Goal: Information Seeking & Learning: Find specific fact

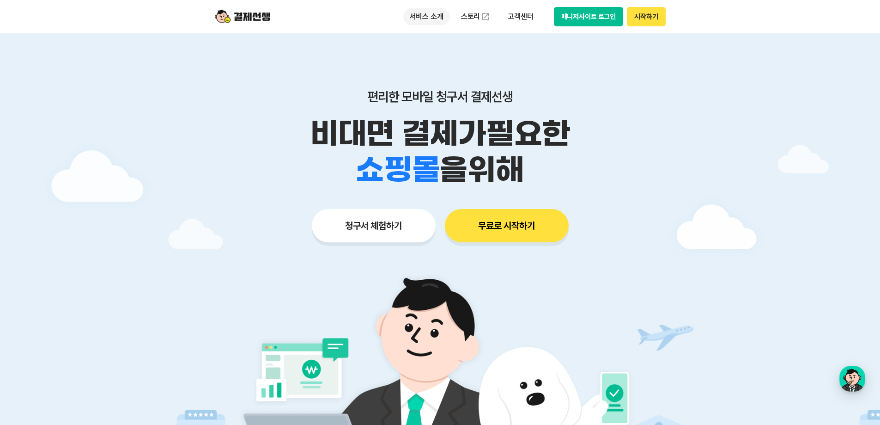
click at [431, 18] on p "서비스 소개" at bounding box center [426, 16] width 47 height 17
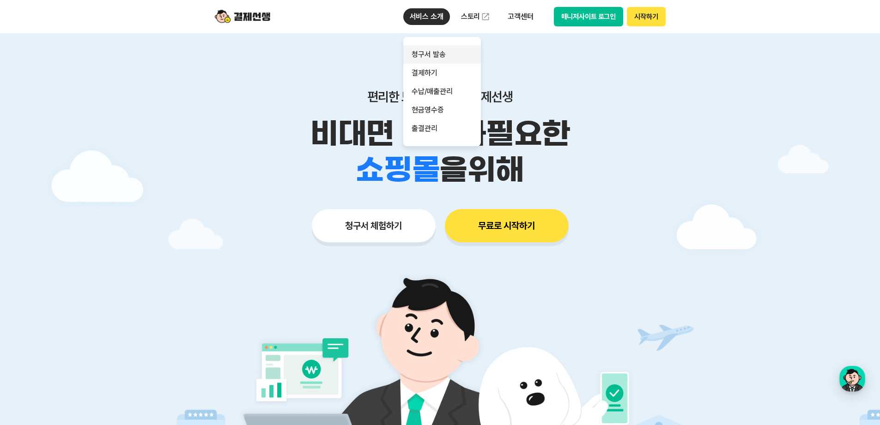
click at [437, 53] on link "청구서 발송" at bounding box center [442, 54] width 78 height 18
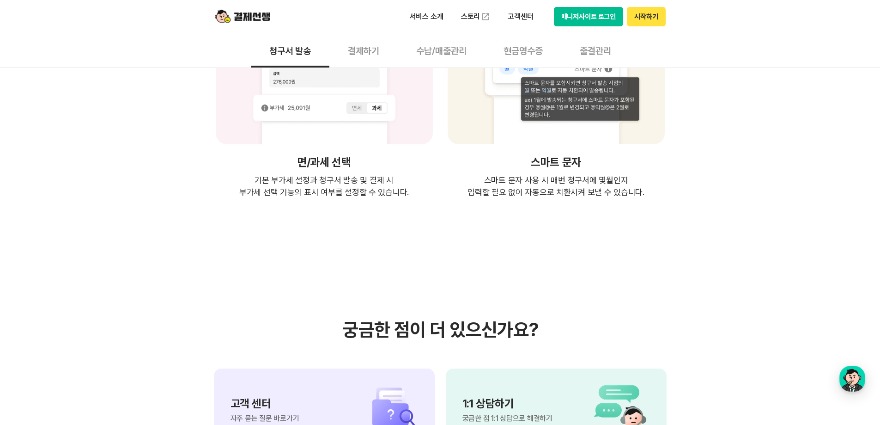
scroll to position [1709, 0]
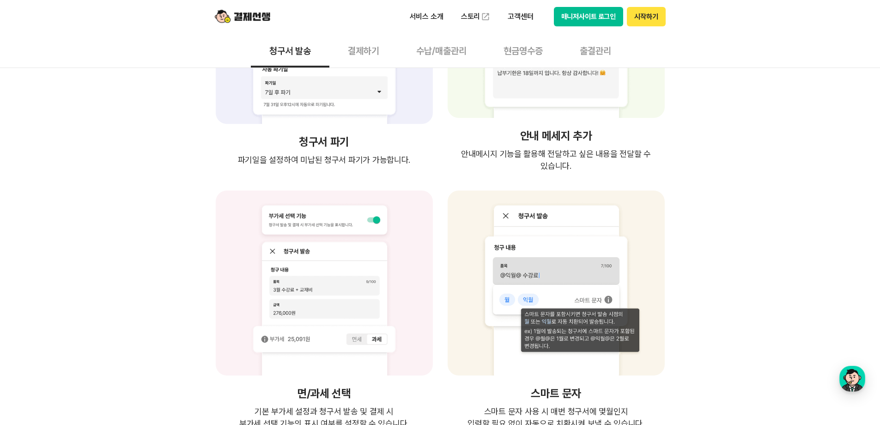
click at [369, 49] on button "결제하기" at bounding box center [363, 50] width 68 height 34
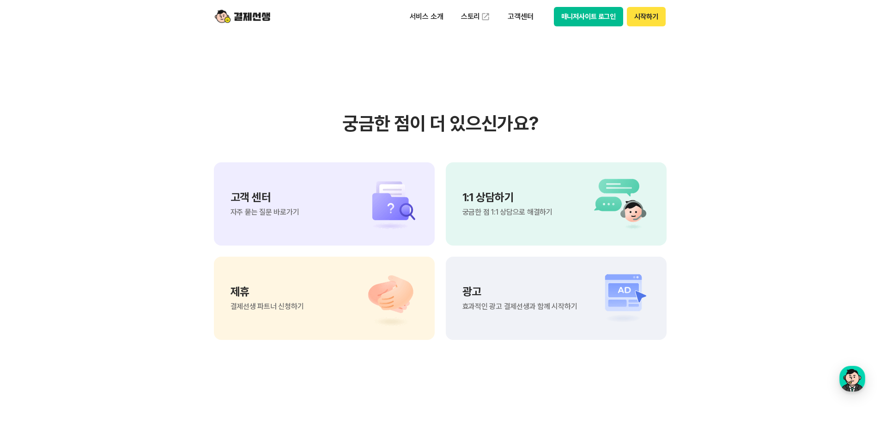
scroll to position [2356, 0]
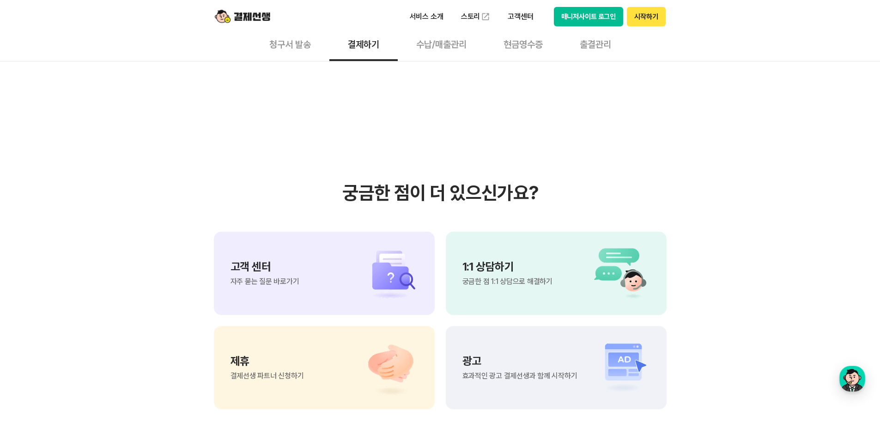
click at [430, 54] on button "수납/매출관리" at bounding box center [441, 44] width 87 height 34
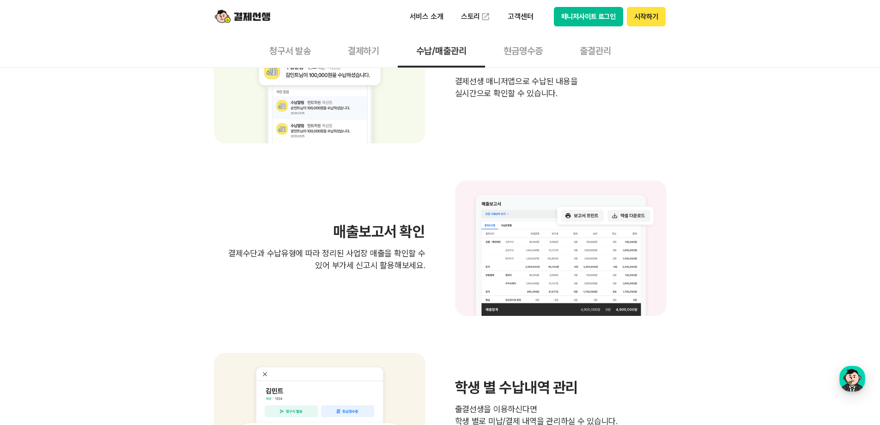
scroll to position [647, 0]
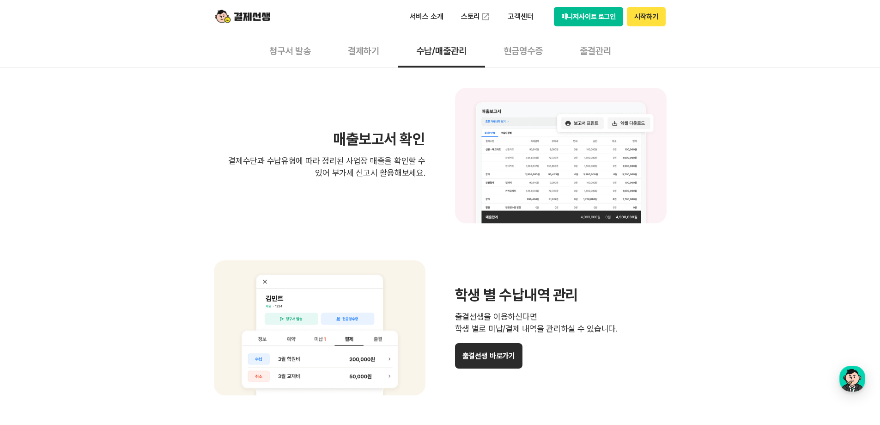
click at [597, 169] on img at bounding box center [561, 155] width 212 height 135
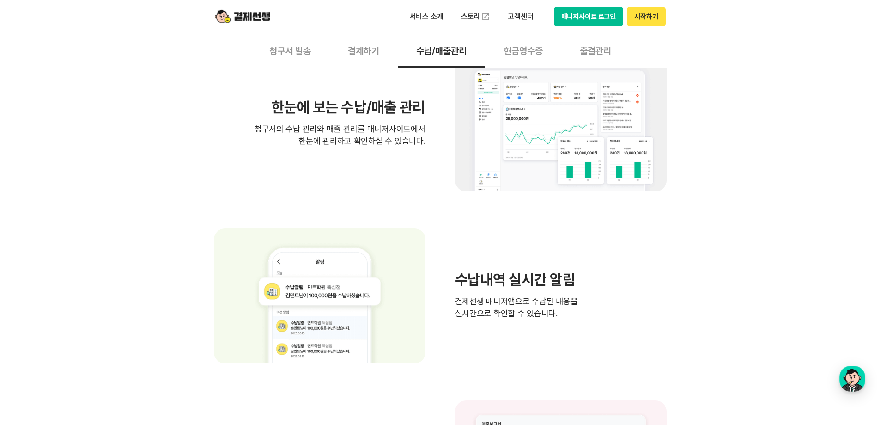
scroll to position [0, 0]
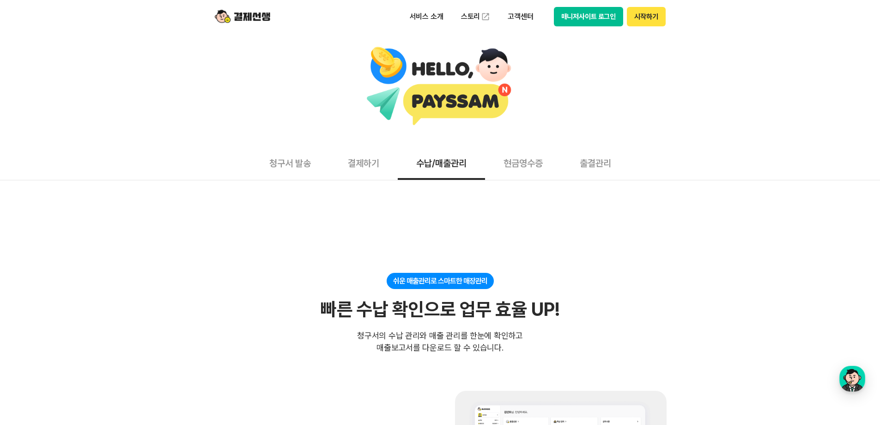
click at [532, 160] on button "현금영수증" at bounding box center [523, 163] width 76 height 34
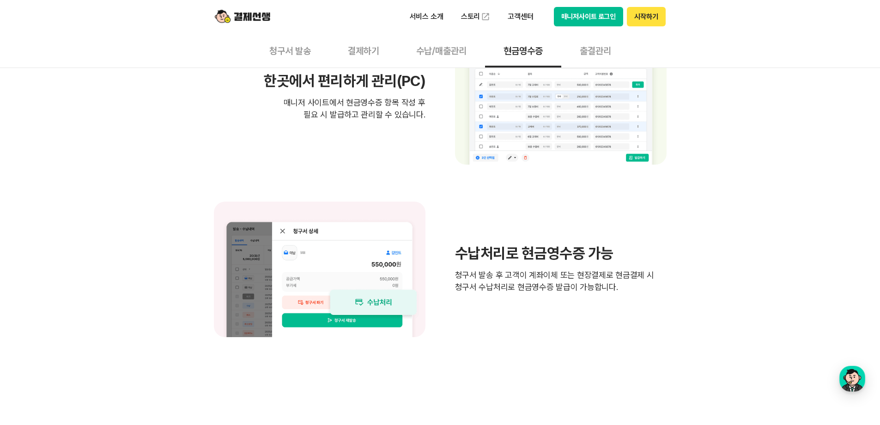
scroll to position [785, 0]
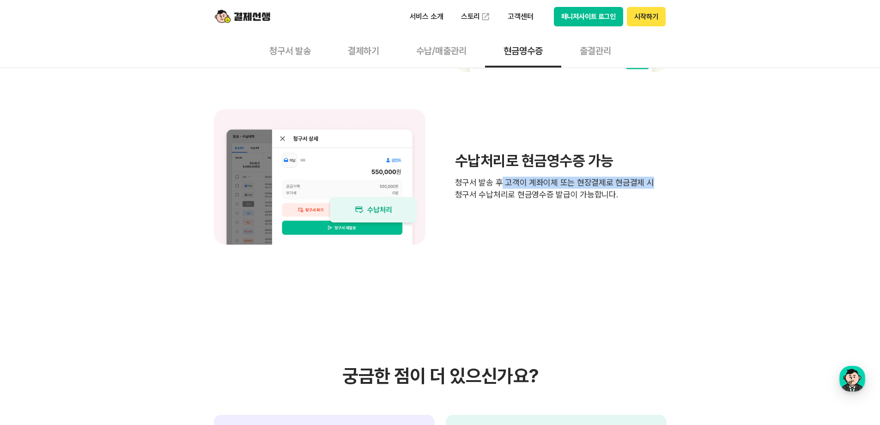
drag, startPoint x: 501, startPoint y: 183, endPoint x: 516, endPoint y: 193, distance: 18.1
click at [651, 185] on p "청구서 발송 후 고객이 계좌이체 또는 현장결제로 현금결제 시 청구서 수납처리로 현금영수증 발급이 가능합니다." at bounding box center [561, 188] width 212 height 24
drag, startPoint x: 457, startPoint y: 196, endPoint x: 511, endPoint y: 196, distance: 54.5
click at [511, 196] on p "청구서 발송 후 고객이 계좌이체 또는 현장결제로 현금결제 시 청구서 수납처리로 현금영수증 발급이 가능합니다." at bounding box center [561, 188] width 212 height 24
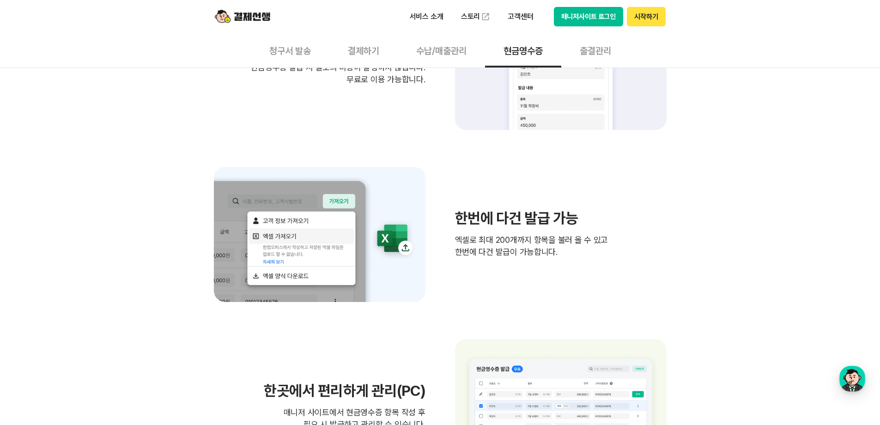
scroll to position [0, 0]
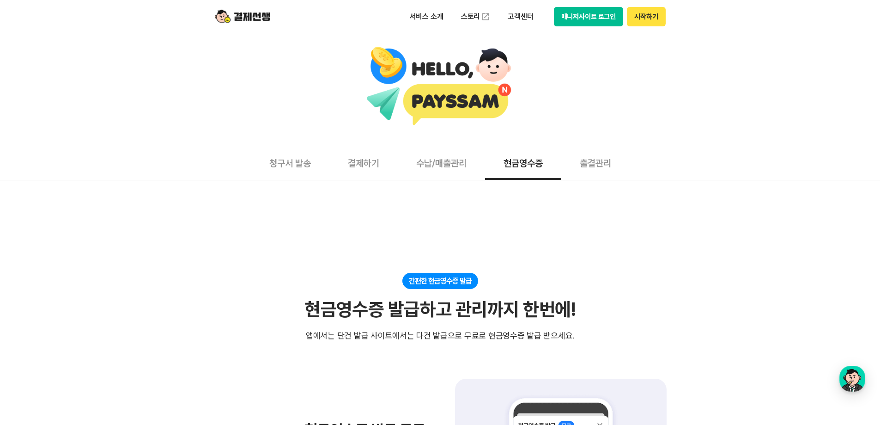
click at [596, 164] on button "출결관리" at bounding box center [595, 163] width 68 height 34
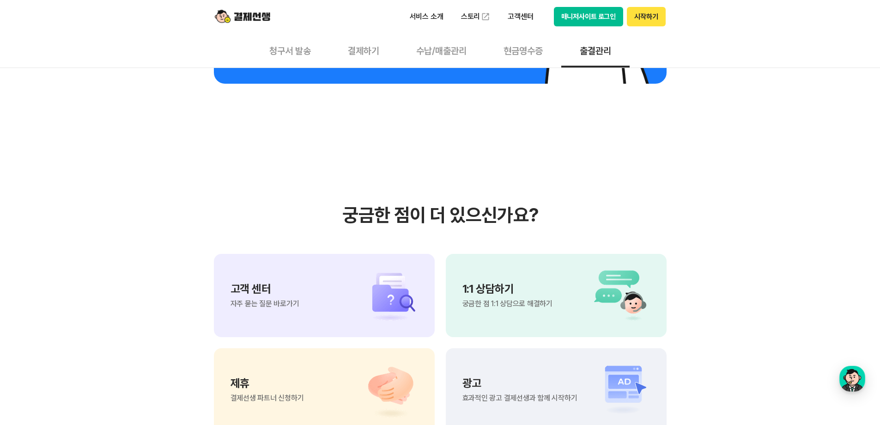
scroll to position [1894, 0]
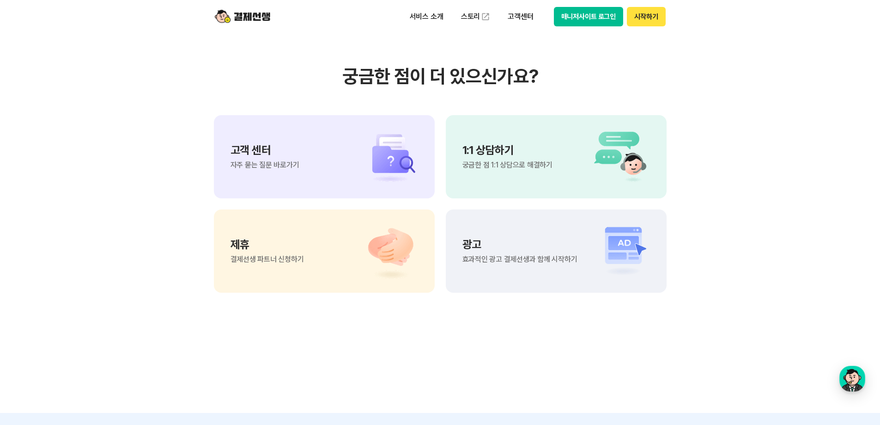
click at [586, 18] on button "매니저사이트 로그인" at bounding box center [589, 16] width 70 height 19
click at [436, 15] on p "서비스 소개" at bounding box center [426, 16] width 47 height 17
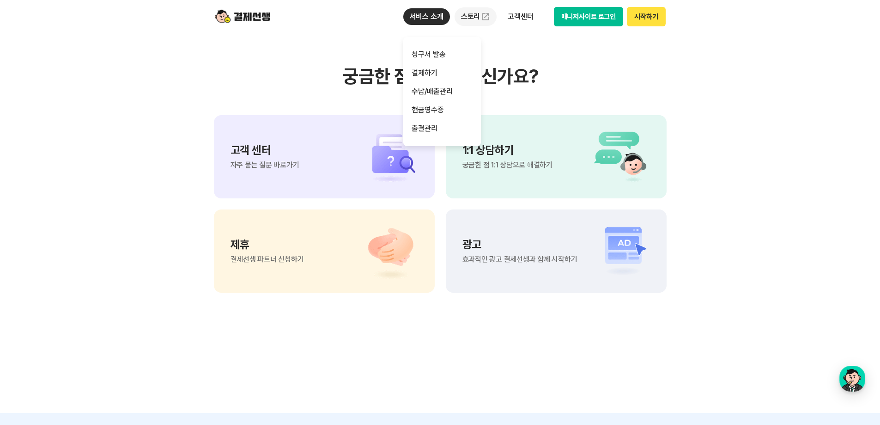
click at [470, 16] on link "스토리" at bounding box center [476, 16] width 43 height 18
click at [520, 18] on p "고객센터" at bounding box center [520, 16] width 38 height 17
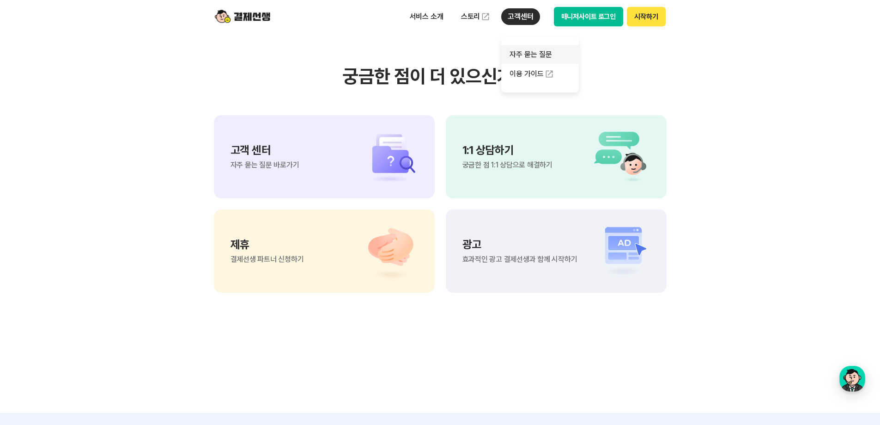
click at [528, 55] on link "자주 묻는 질문" at bounding box center [540, 54] width 78 height 18
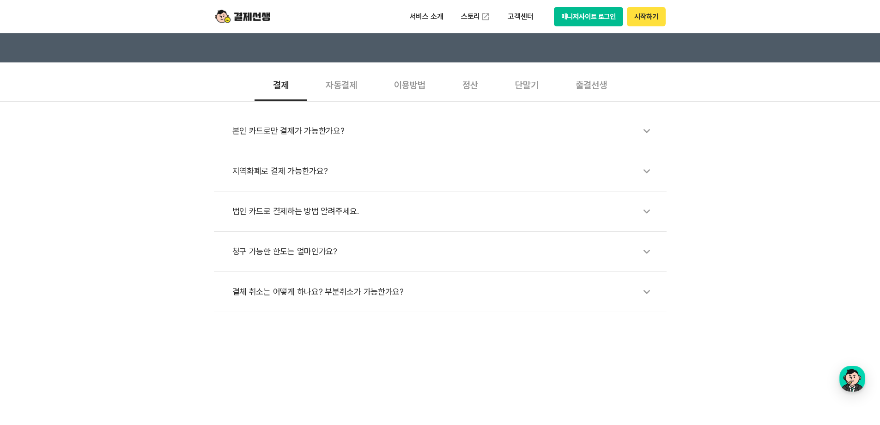
scroll to position [231, 0]
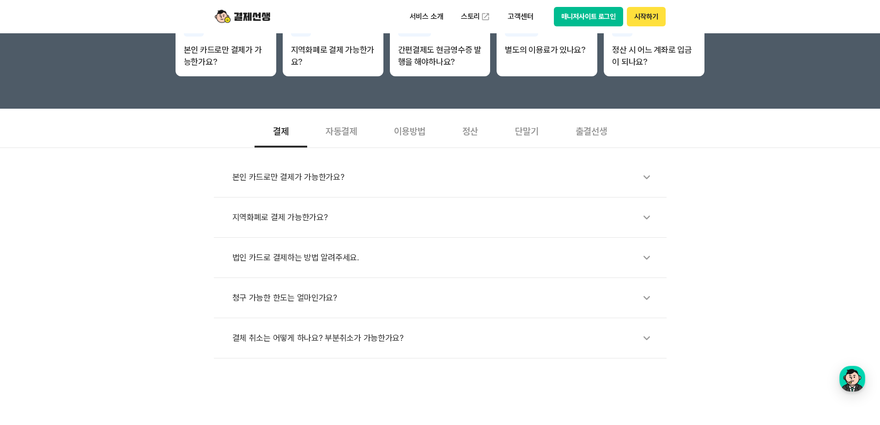
click at [302, 175] on div "본인 카드로만 결제가 가능한가요?" at bounding box center [444, 176] width 425 height 21
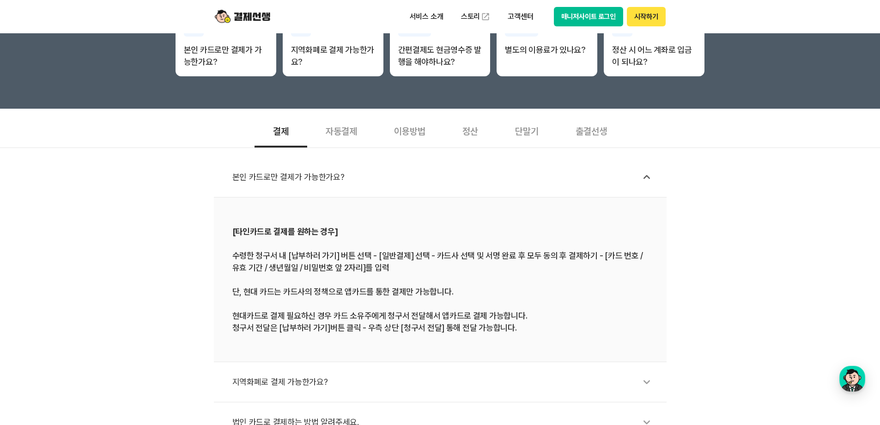
click at [302, 175] on div "본인 카드로만 결제가 가능한가요?" at bounding box center [444, 176] width 425 height 21
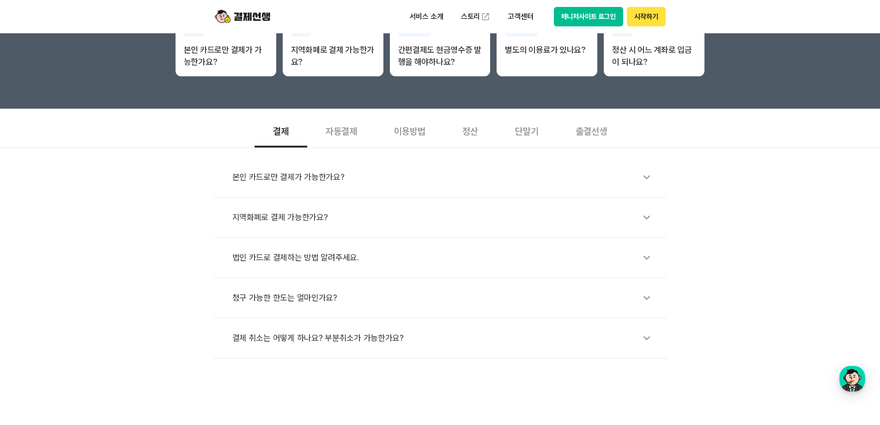
click at [343, 132] on div "자동결제" at bounding box center [341, 130] width 68 height 34
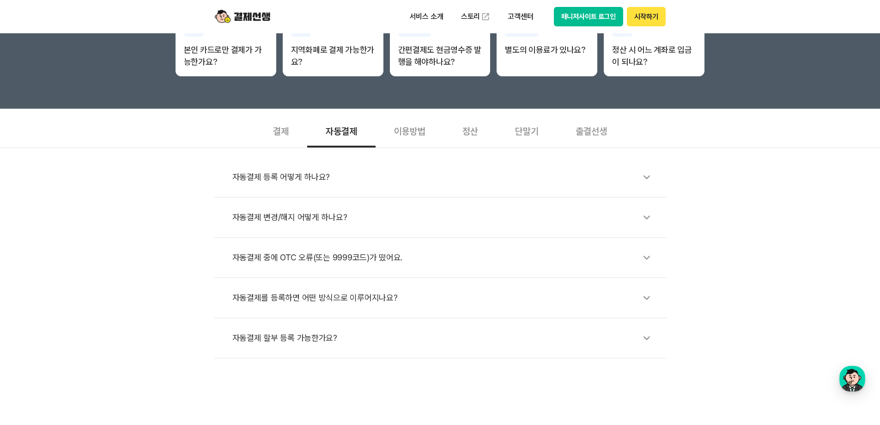
click at [321, 255] on div "자동결제 중에 OTC 오류(또는 9999코드)가 떴어요." at bounding box center [444, 257] width 425 height 21
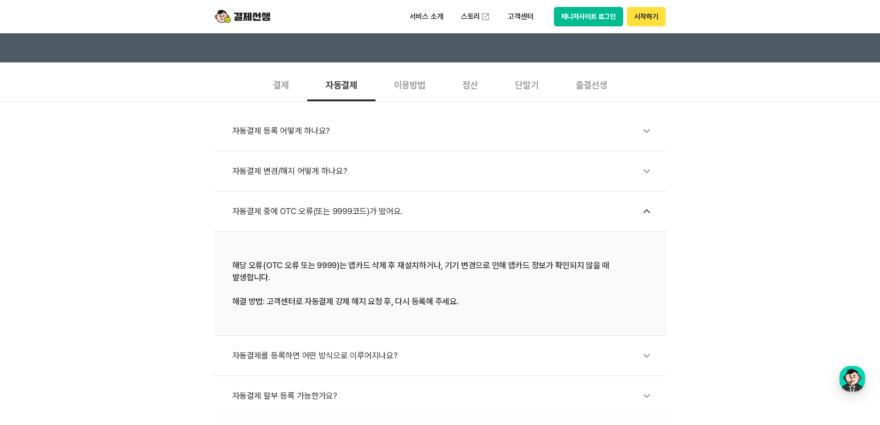
scroll to position [323, 0]
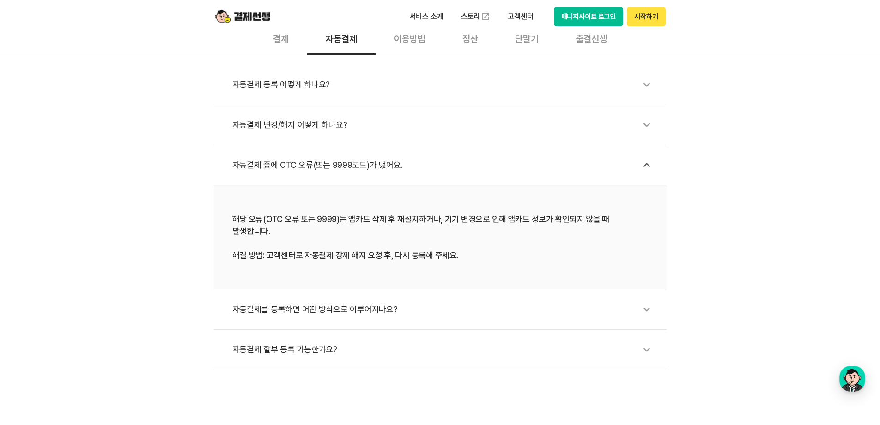
click at [280, 339] on div "자동결제 할부 등록 가능한가요?" at bounding box center [444, 349] width 425 height 21
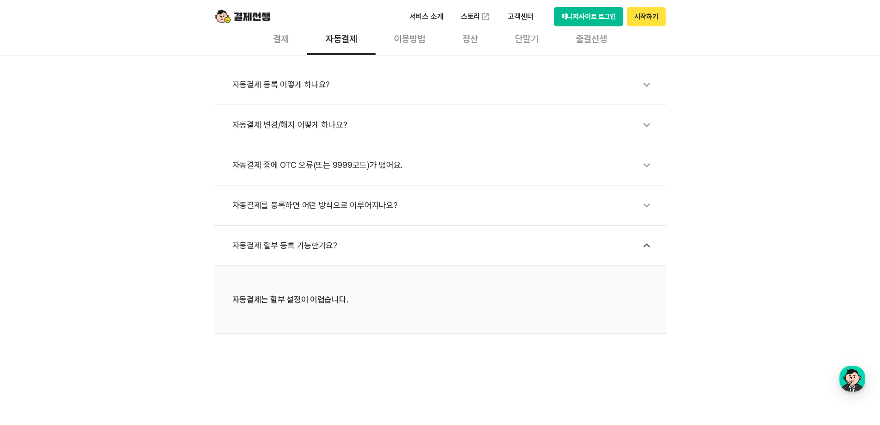
click at [322, 248] on div "자동결제 할부 등록 가능한가요?" at bounding box center [444, 245] width 425 height 21
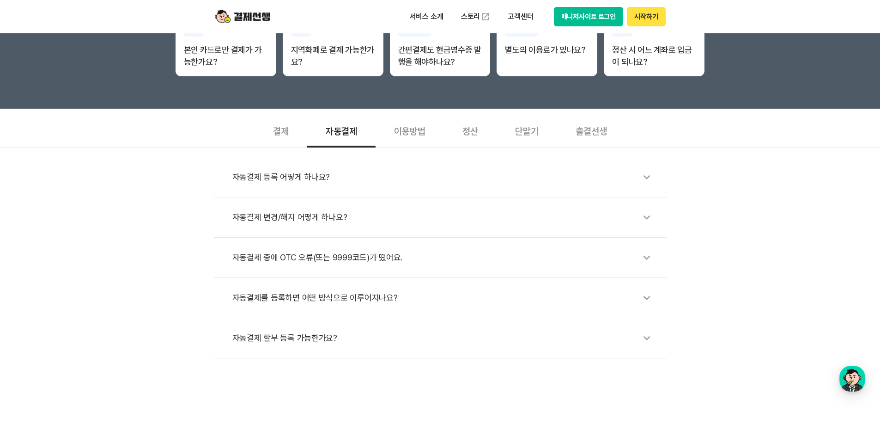
scroll to position [185, 0]
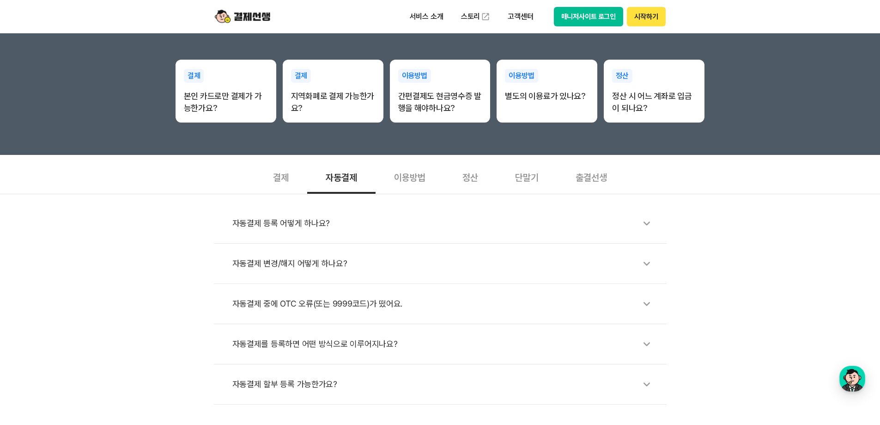
click at [408, 175] on div "이용방법" at bounding box center [410, 176] width 68 height 34
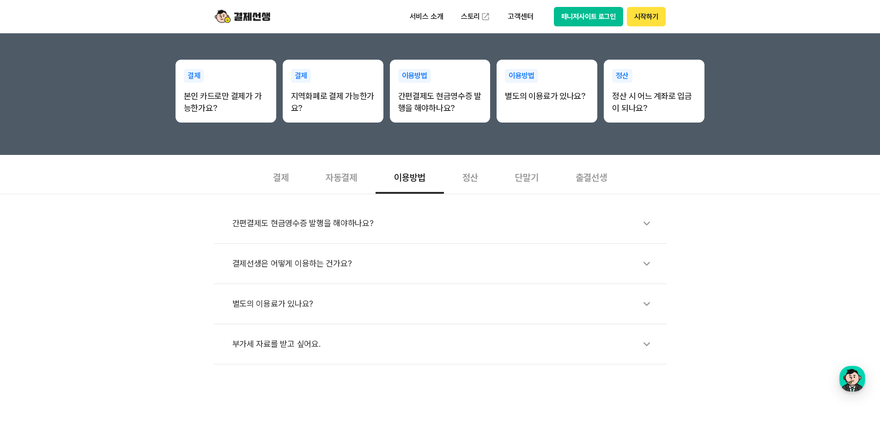
click at [316, 263] on div "결제선생은 어떻게 이용하는 건가요?" at bounding box center [444, 263] width 425 height 21
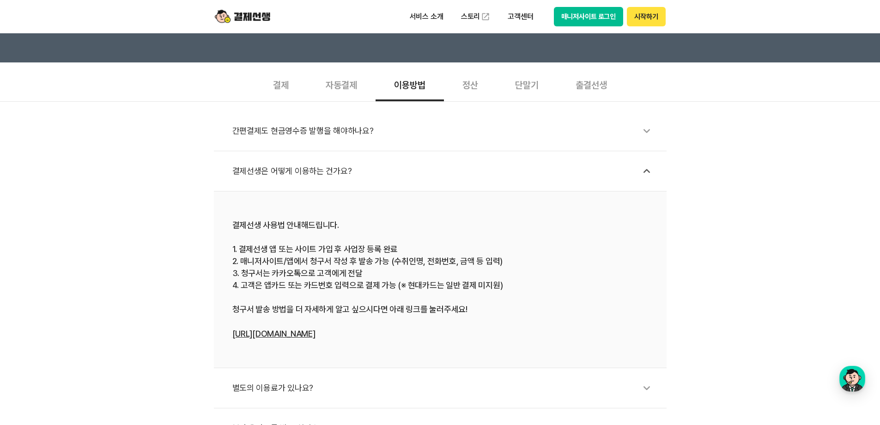
scroll to position [139, 0]
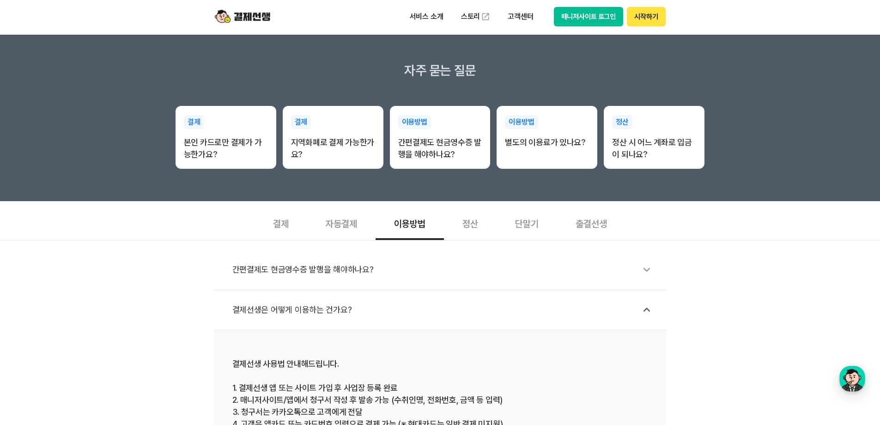
click at [468, 223] on div "정산" at bounding box center [470, 223] width 53 height 34
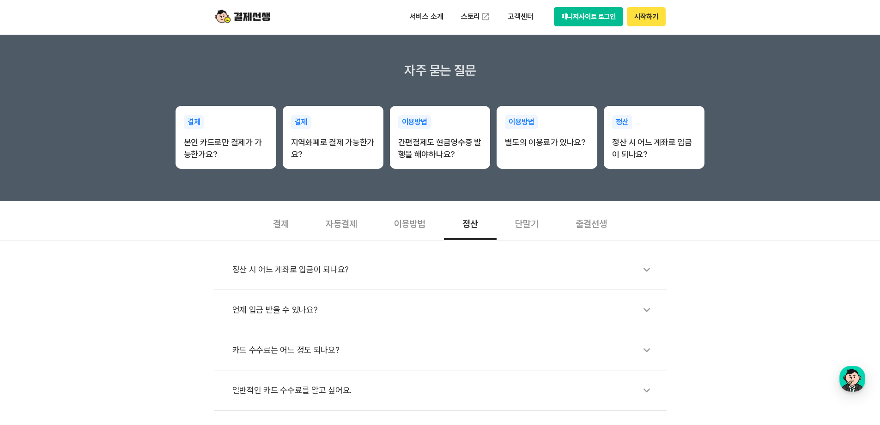
scroll to position [231, 0]
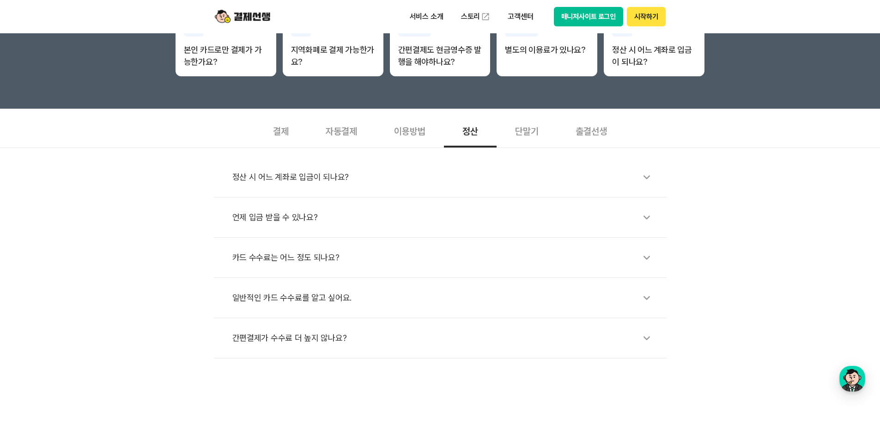
click at [533, 134] on div "단말기" at bounding box center [527, 130] width 61 height 34
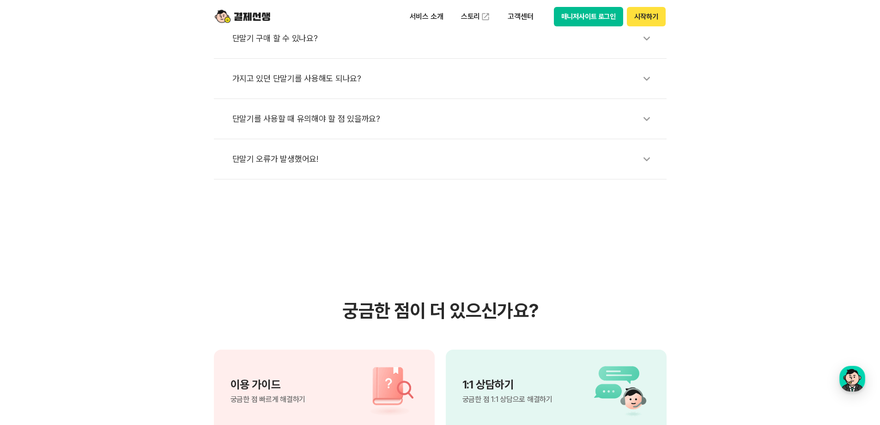
scroll to position [323, 0]
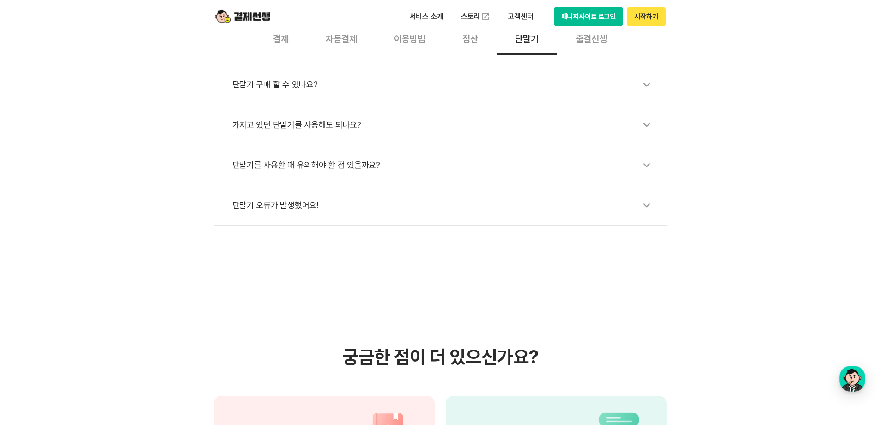
click at [417, 38] on div "이용방법" at bounding box center [410, 38] width 68 height 34
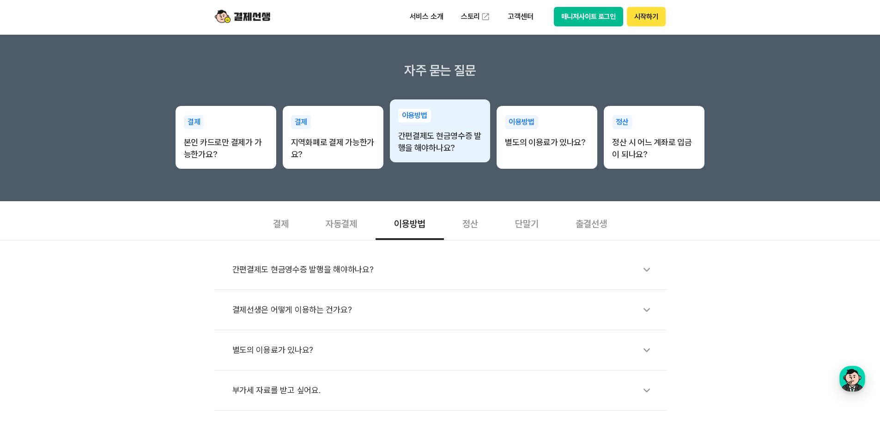
scroll to position [231, 0]
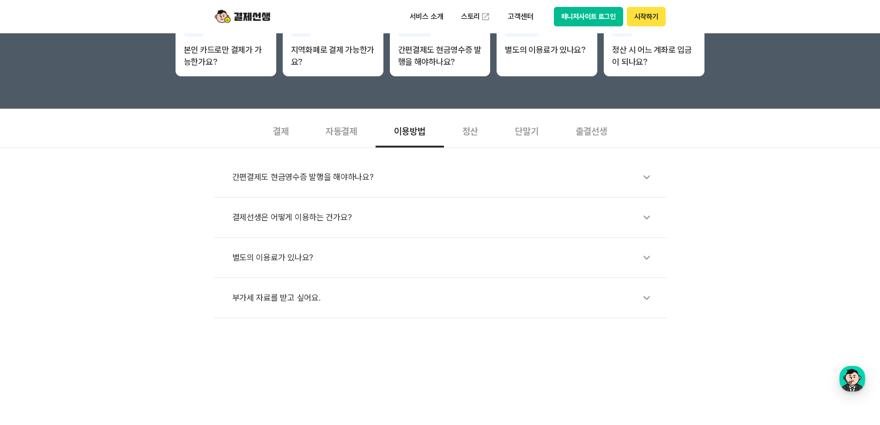
click at [468, 138] on div "정산" at bounding box center [470, 130] width 53 height 34
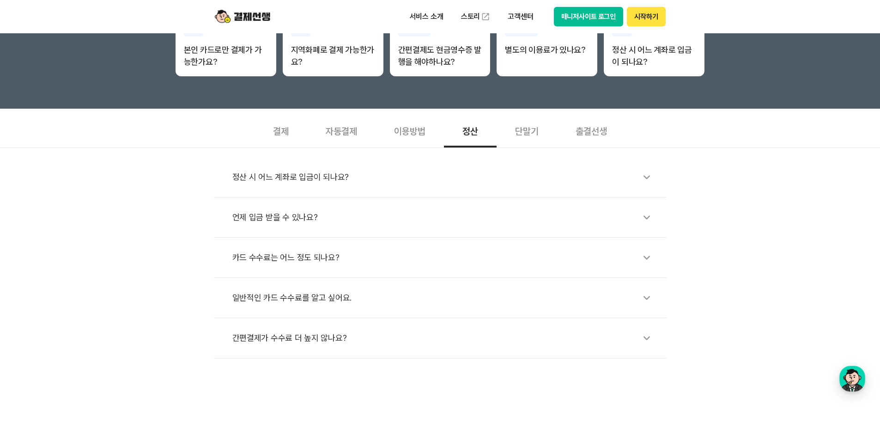
click at [304, 180] on div "정산 시 어느 계좌로 입금이 되나요?" at bounding box center [444, 176] width 425 height 21
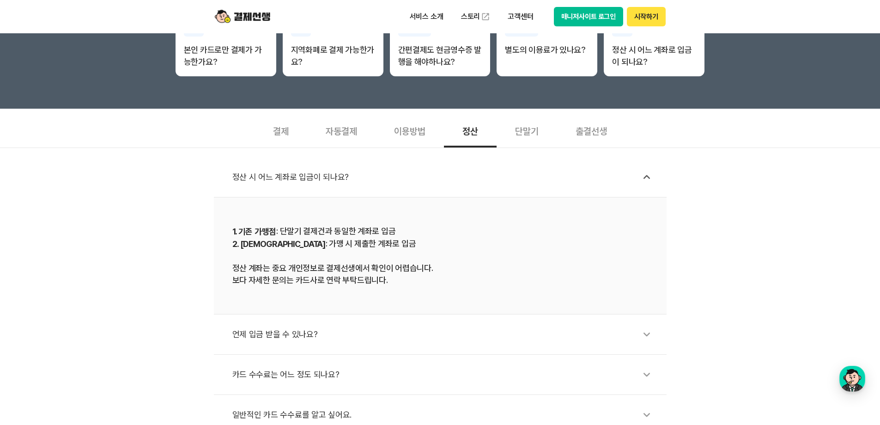
scroll to position [323, 0]
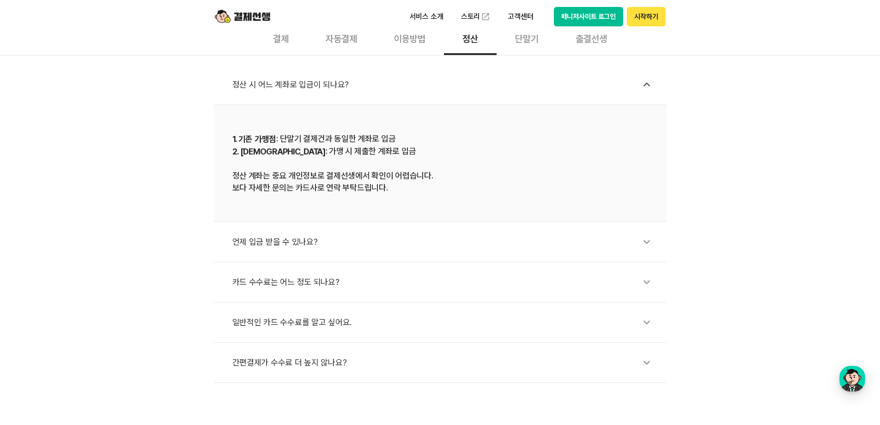
click at [538, 36] on div "단말기" at bounding box center [527, 38] width 61 height 34
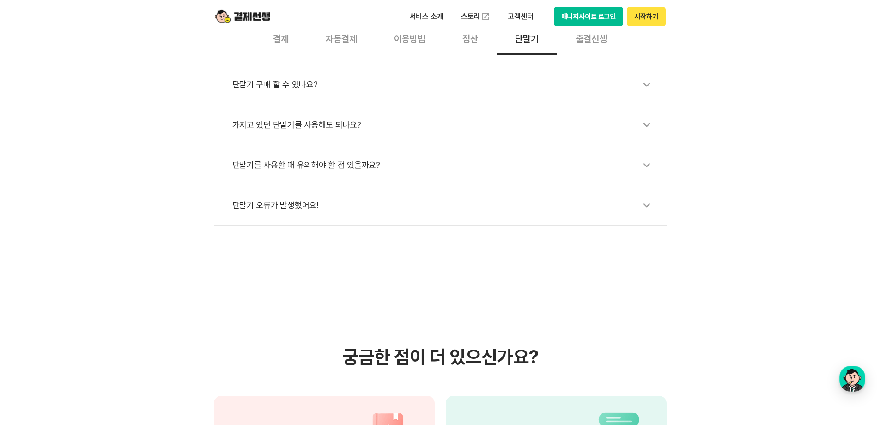
scroll to position [231, 0]
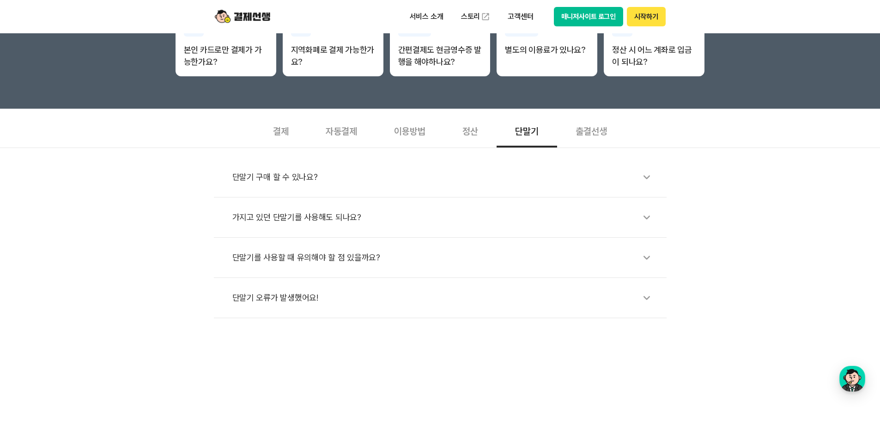
click at [293, 180] on div "단말기 구매 할 수 있나요?" at bounding box center [444, 176] width 425 height 21
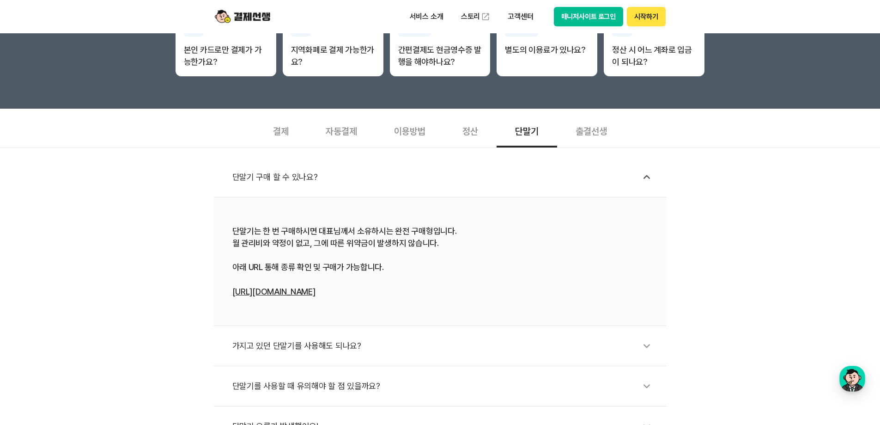
click at [298, 177] on div "단말기 구매 할 수 있나요?" at bounding box center [444, 176] width 425 height 21
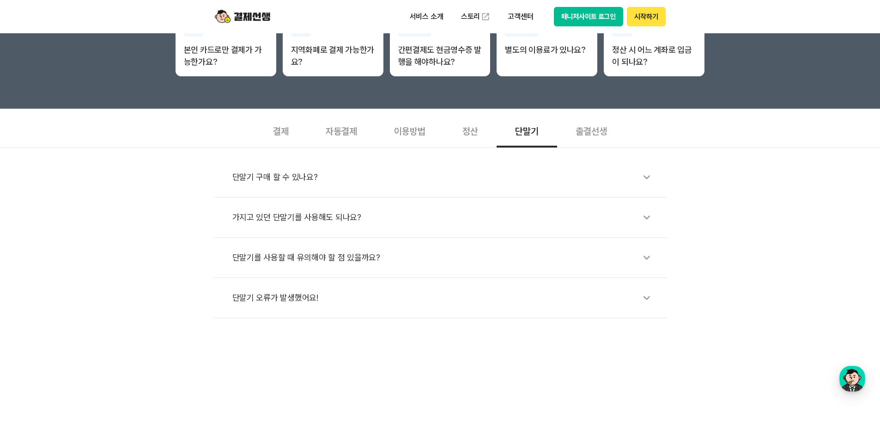
click at [308, 213] on div "가지고 있던 단말기를 사용해도 되나요?" at bounding box center [444, 216] width 425 height 21
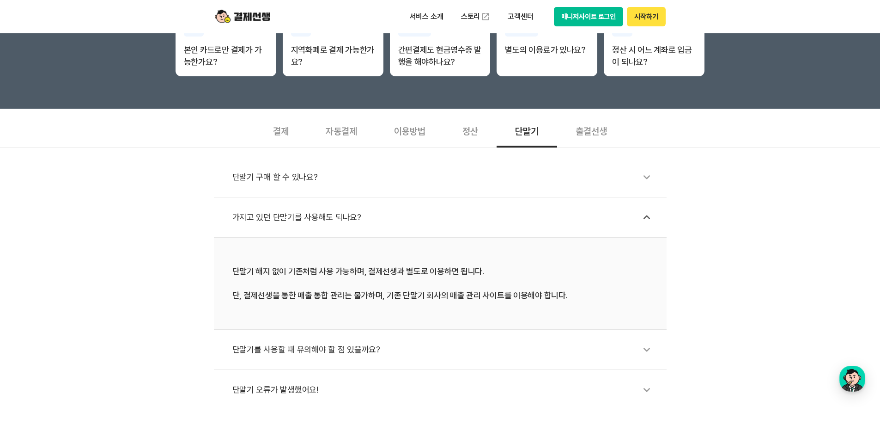
scroll to position [323, 0]
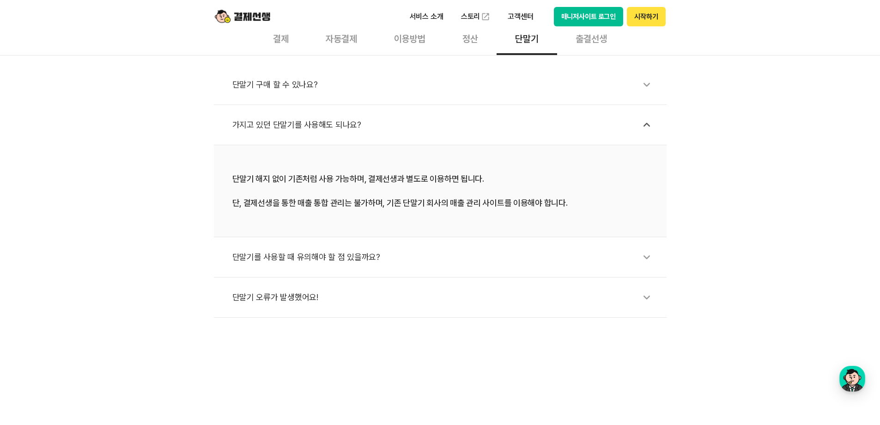
click at [276, 297] on div "단말기 오류가 발생했어요!" at bounding box center [444, 296] width 425 height 21
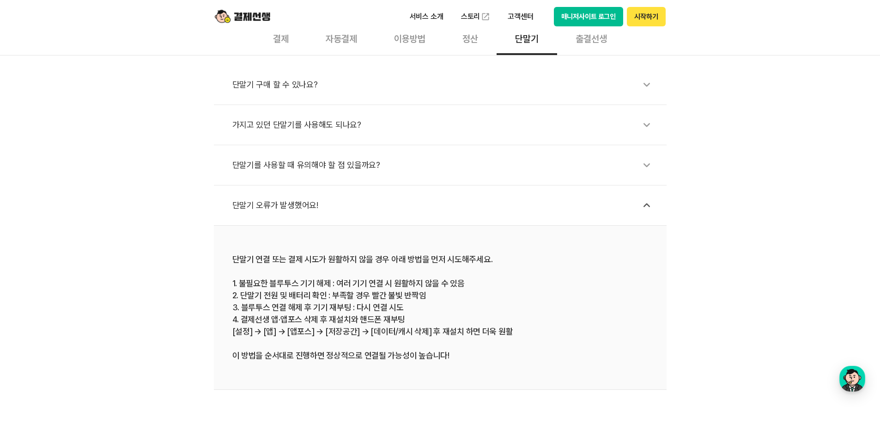
scroll to position [231, 0]
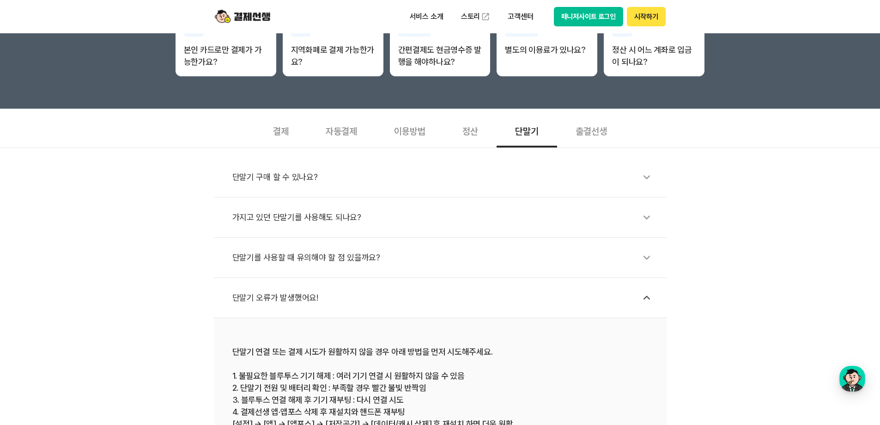
click at [355, 130] on div "자동결제" at bounding box center [341, 130] width 68 height 34
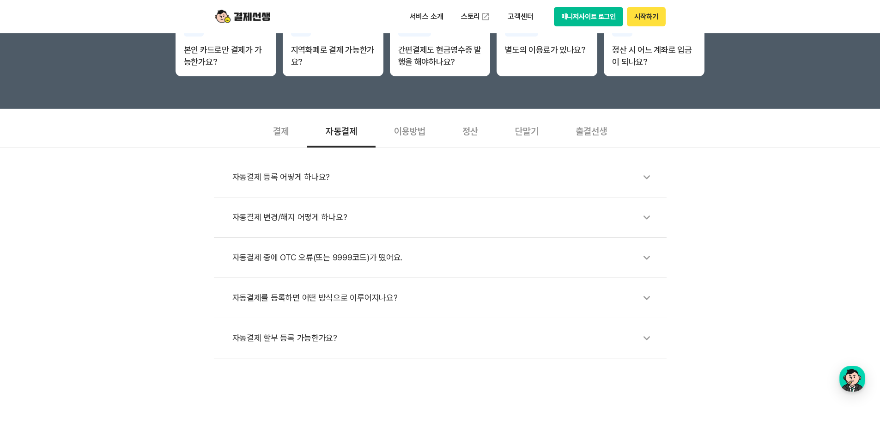
click at [369, 261] on div "자동결제 중에 OTC 오류(또는 9999코드)가 떴어요." at bounding box center [444, 257] width 425 height 21
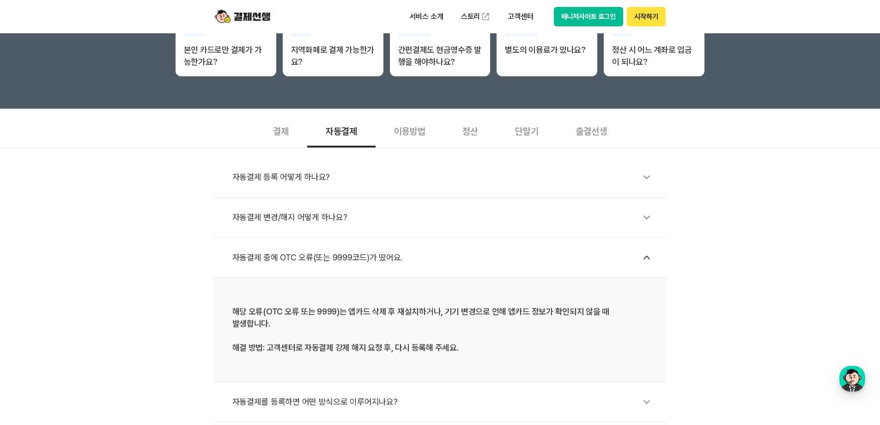
scroll to position [323, 0]
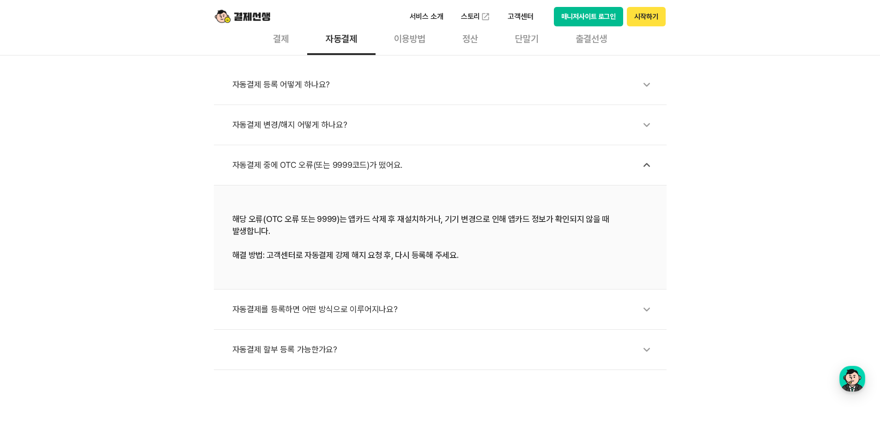
click at [294, 339] on div "자동결제 할부 등록 가능한가요?" at bounding box center [444, 349] width 425 height 21
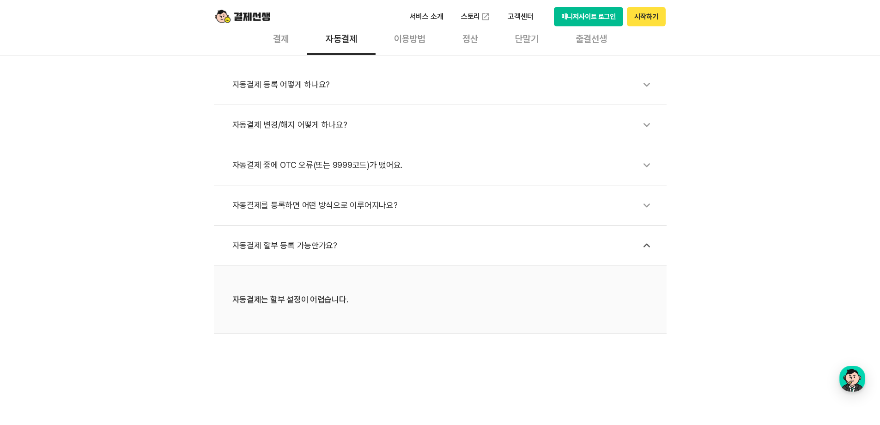
click at [313, 211] on div "자동결제를 등록하면 어떤 방식으로 이루어지나요?" at bounding box center [444, 204] width 425 height 21
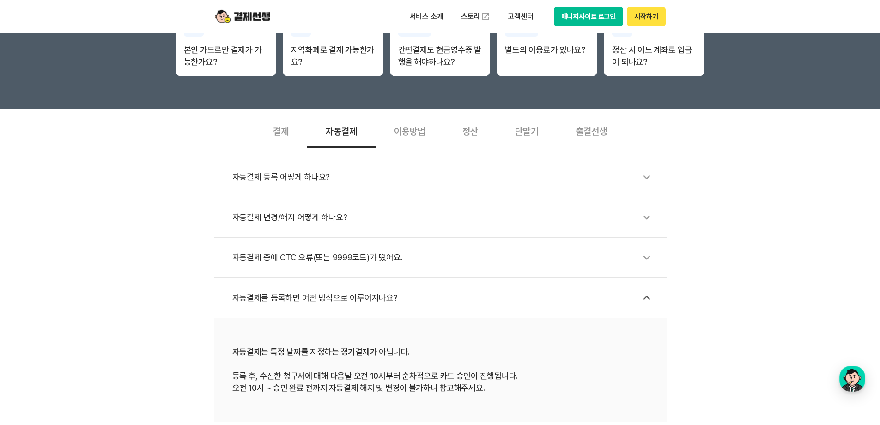
scroll to position [185, 0]
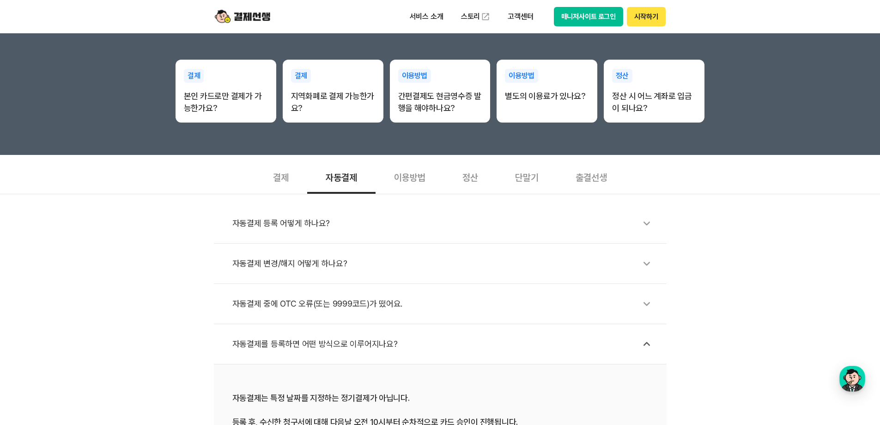
click at [474, 181] on div "정산" at bounding box center [470, 176] width 53 height 34
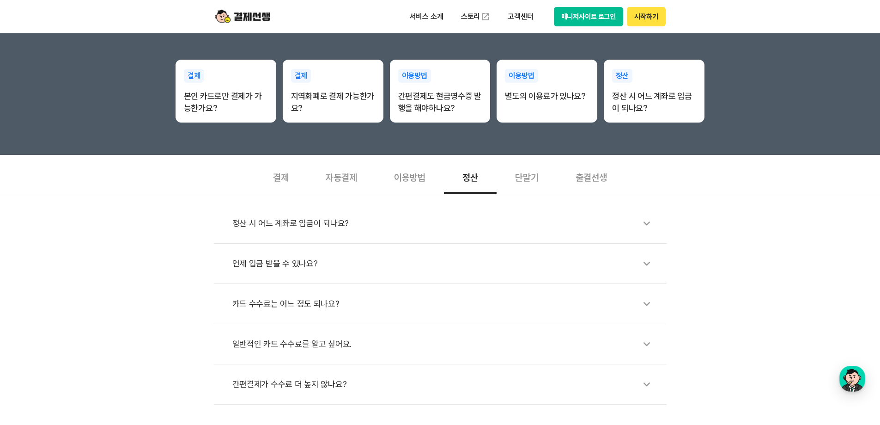
click at [410, 179] on div "이용방법" at bounding box center [410, 176] width 68 height 34
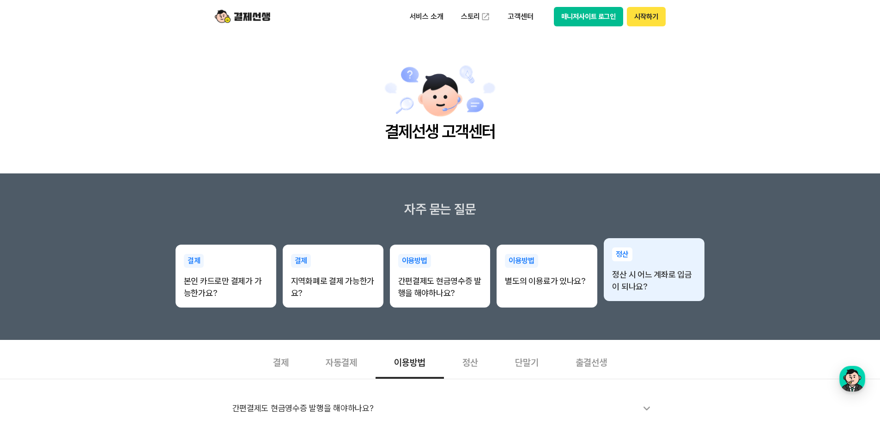
scroll to position [92, 0]
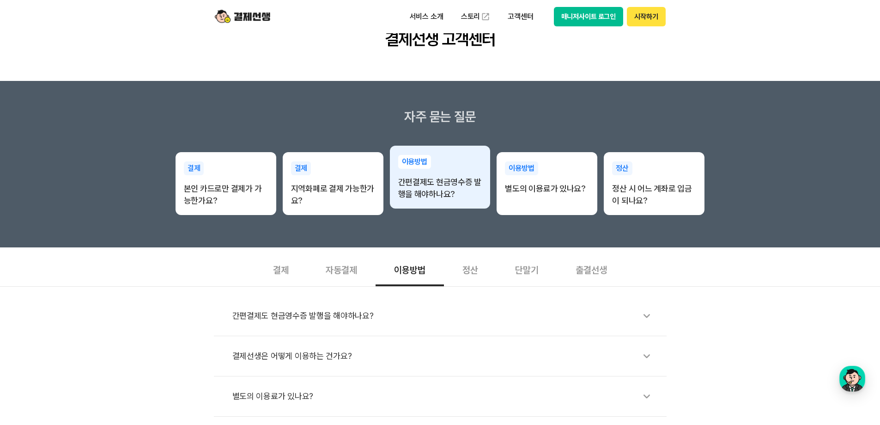
click at [413, 195] on p "간편결제도 현금영수증 발행을 해야하나요?" at bounding box center [440, 188] width 84 height 24
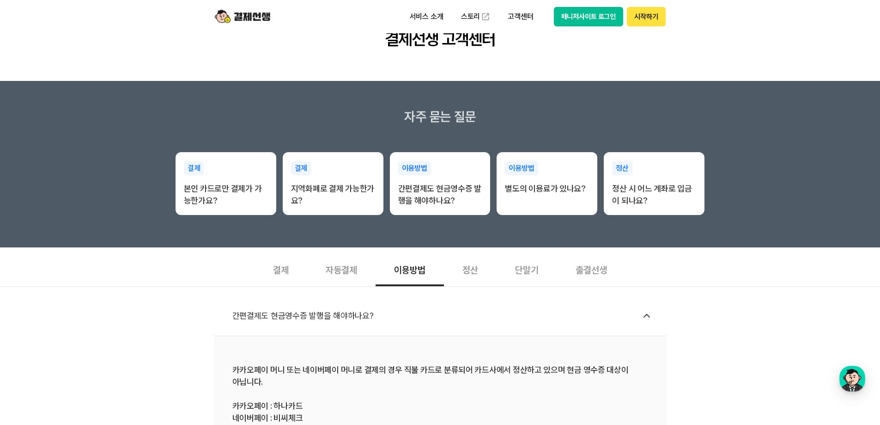
scroll to position [277, 0]
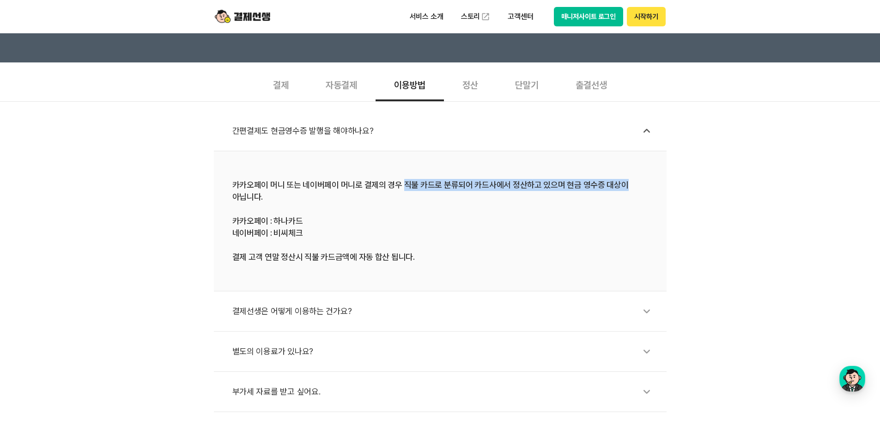
drag, startPoint x: 403, startPoint y: 182, endPoint x: 379, endPoint y: 184, distance: 24.1
click at [606, 184] on div "카카오페이 머니 또는 네이버페이 머니로 결제의 경우 직불 카드로 분류되어 카드사에서 정산하고 있으며 현금 영수증 대상이 아닙니다. 카카오페이 …" at bounding box center [440, 221] width 416 height 84
drag, startPoint x: 233, startPoint y: 198, endPoint x: 292, endPoint y: 197, distance: 59.1
click at [292, 197] on div "카카오페이 머니 또는 네이버페이 머니로 결제의 경우 직불 카드로 분류되어 카드사에서 정산하고 있으며 현금 영수증 대상이 아닙니다. 카카오페이 …" at bounding box center [440, 221] width 416 height 84
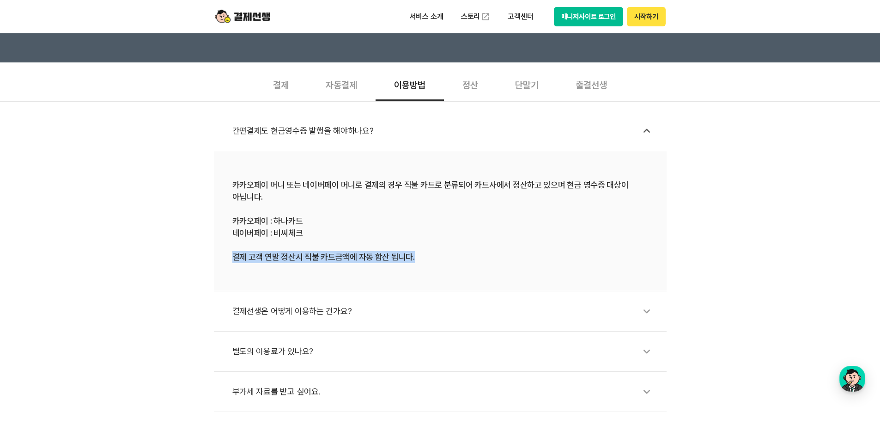
drag, startPoint x: 233, startPoint y: 258, endPoint x: 414, endPoint y: 259, distance: 180.6
click at [414, 259] on div "카카오페이 머니 또는 네이버페이 머니로 결제의 경우 직불 카드로 분류되어 카드사에서 정산하고 있으며 현금 영수증 대상이 아닙니다. 카카오페이 …" at bounding box center [440, 221] width 416 height 84
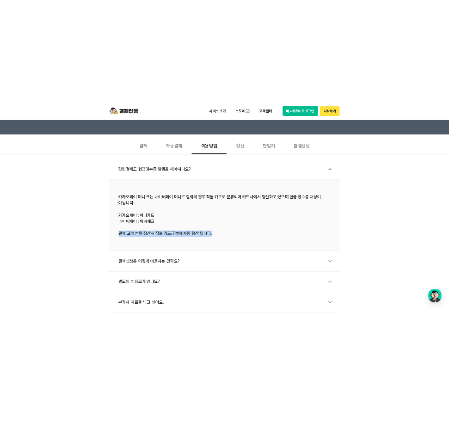
scroll to position [416, 0]
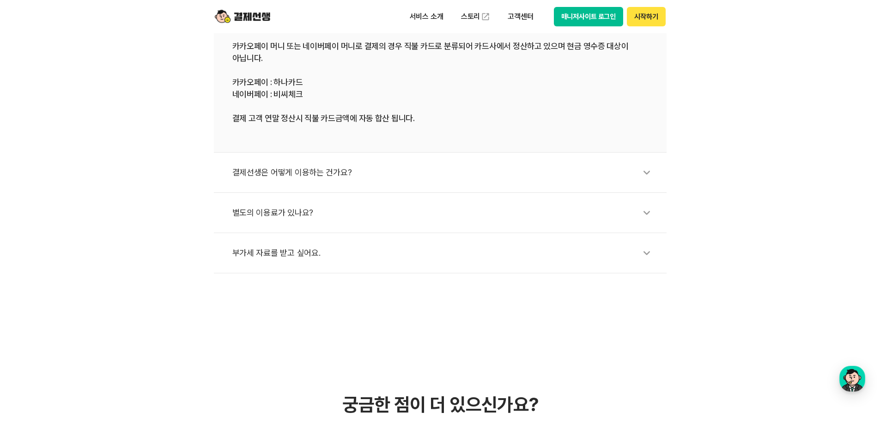
click at [333, 167] on div "결제선생은 어떻게 이용하는 건가요?" at bounding box center [444, 172] width 425 height 21
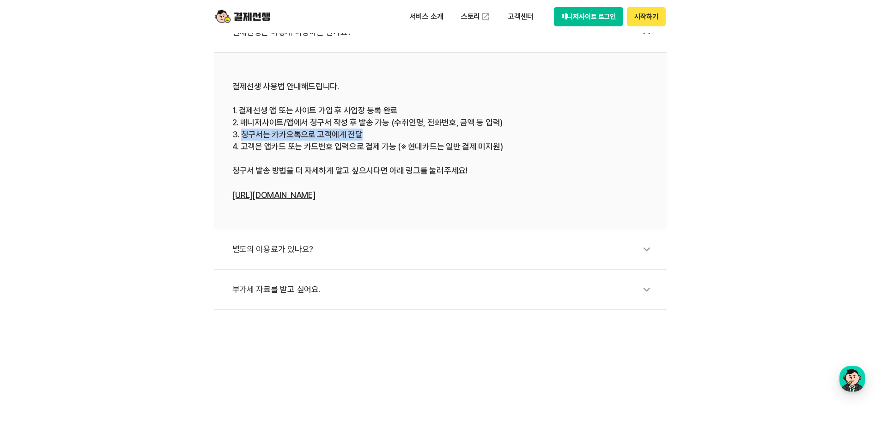
drag, startPoint x: 242, startPoint y: 134, endPoint x: 292, endPoint y: 158, distance: 55.0
click at [366, 139] on div "결제선생 사용법 안내해드립니다. 1. 결제선생 앱 또는 사이트 가입 후 사업장 등록 완료 2. 매니저사이트/앱에서 청구서 작성 후 발송 가능 …" at bounding box center [440, 140] width 416 height 121
click at [255, 194] on link "[URL][DOMAIN_NAME]" at bounding box center [273, 195] width 83 height 10
